Goal: Information Seeking & Learning: Learn about a topic

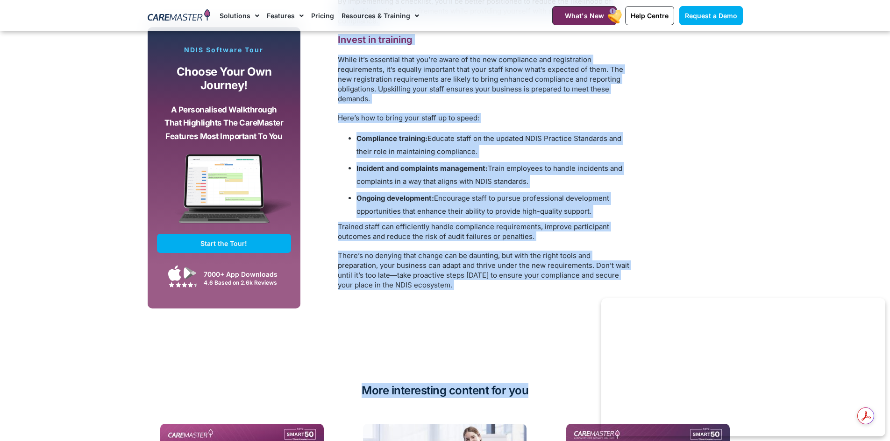
scroll to position [2046, 0]
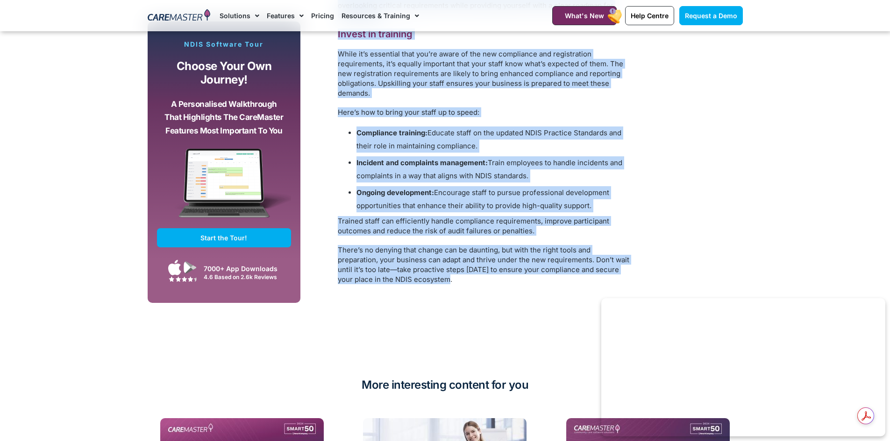
drag, startPoint x: 340, startPoint y: 85, endPoint x: 527, endPoint y: 305, distance: 289.0
copy div "The NDIS landscape is changing for providers, and if you’re not prepared, your …"
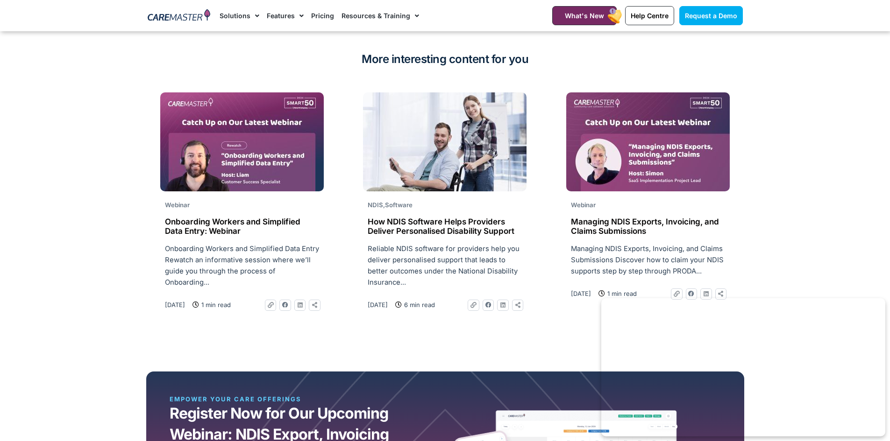
scroll to position [2373, 0]
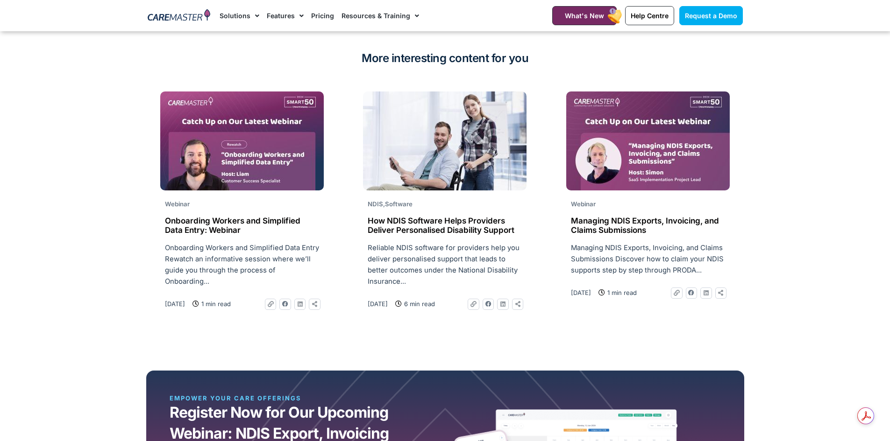
click at [617, 276] on p "Managing NDIS Exports, Invoicing, and Claims Submissions Discover how to claim …" at bounding box center [648, 259] width 154 height 34
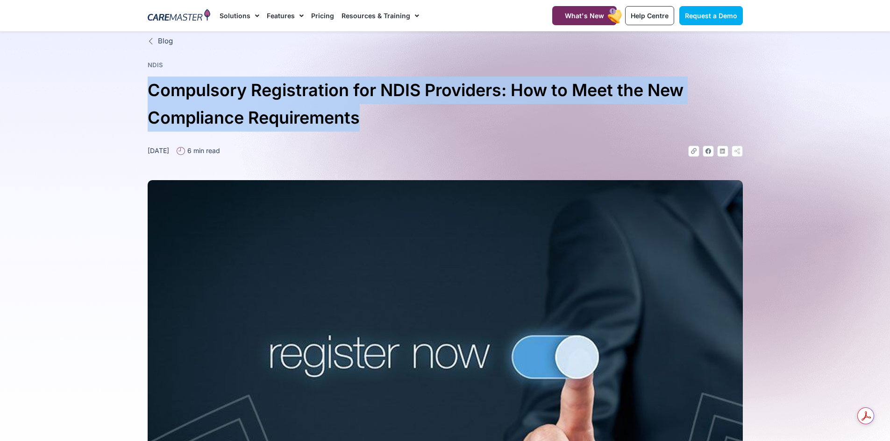
drag, startPoint x: 151, startPoint y: 85, endPoint x: 380, endPoint y: 117, distance: 231.5
click at [380, 117] on h1 "Compulsory Registration for NDIS Providers: How to Meet the New Compliance Requ…" at bounding box center [445, 104] width 595 height 55
copy h1 "Compulsory Registration for NDIS Providers: How to Meet the New Compliance Requ…"
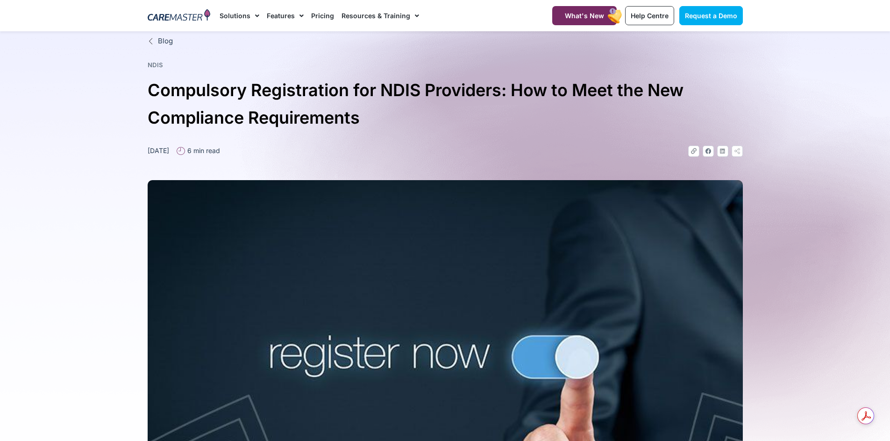
click at [412, 151] on div "February 25, 2025 6 min read" at bounding box center [297, 151] width 298 height 11
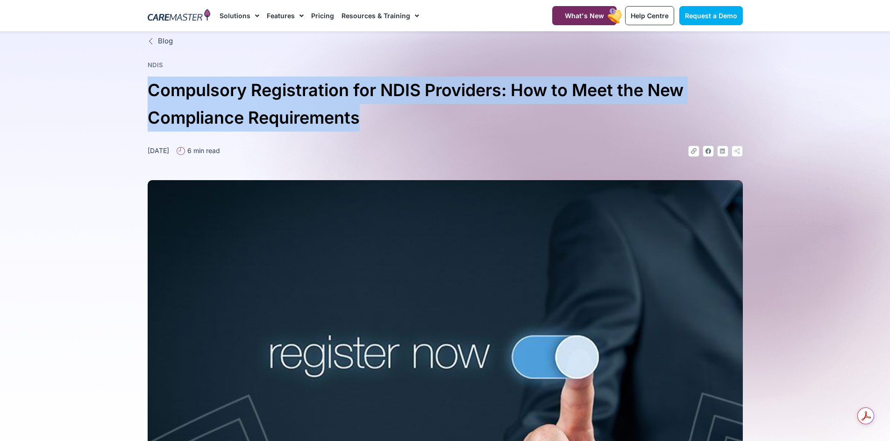
drag, startPoint x: 152, startPoint y: 88, endPoint x: 367, endPoint y: 97, distance: 215.5
click at [386, 118] on h1 "Compulsory Registration for NDIS Providers: How to Meet the New Compliance Requ…" at bounding box center [445, 104] width 595 height 55
copy h1 "Compulsory Registration for NDIS Providers: How to Meet the New Compliance Requ…"
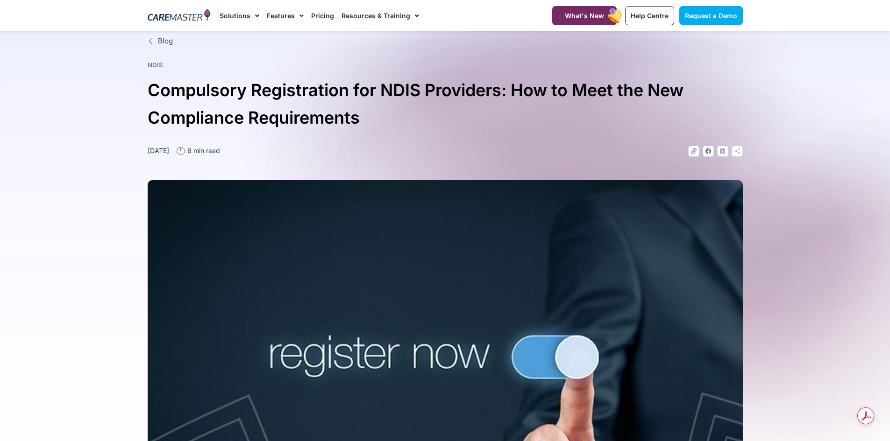
click at [588, 168] on div at bounding box center [445, 354] width 595 height 395
click at [315, 14] on link "Pricing" at bounding box center [322, 15] width 23 height 31
